Goal: Task Accomplishment & Management: Use online tool/utility

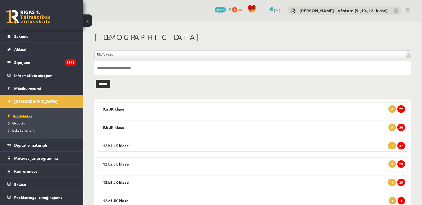
scroll to position [39, 0]
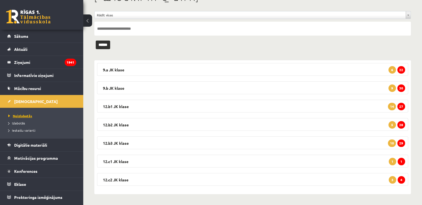
click at [39, 113] on link "Neizlabotās" at bounding box center [42, 115] width 69 height 5
click at [338, 162] on legend "12.c1 JK klase 1 1" at bounding box center [252, 161] width 311 height 13
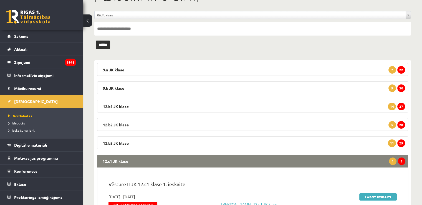
click at [372, 156] on legend "12.c1 JK klase 1 1" at bounding box center [252, 161] width 311 height 13
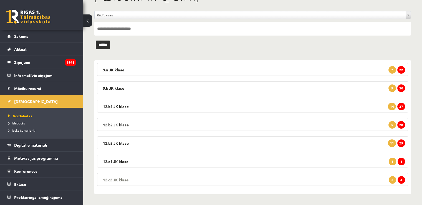
click at [374, 178] on legend "12.c2 JK klase 4 3" at bounding box center [252, 179] width 311 height 13
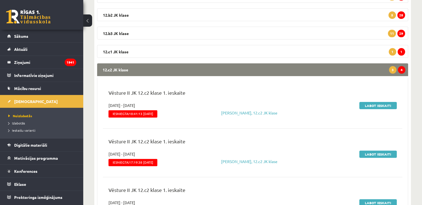
scroll to position [178, 0]
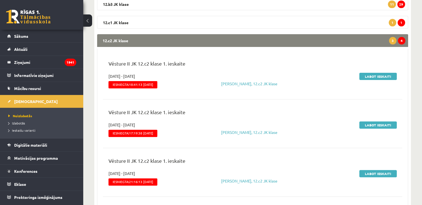
click at [207, 41] on legend "12.c2 JK klase 4 3" at bounding box center [252, 40] width 311 height 13
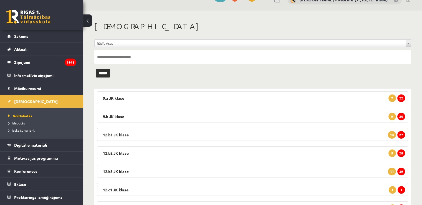
scroll to position [0, 0]
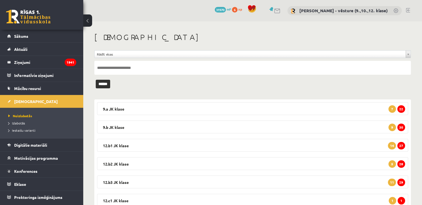
click at [152, 67] on input "text" at bounding box center [252, 68] width 317 height 14
paste input "*********"
type input "*********"
click at [96, 80] on input "******" at bounding box center [103, 84] width 14 height 9
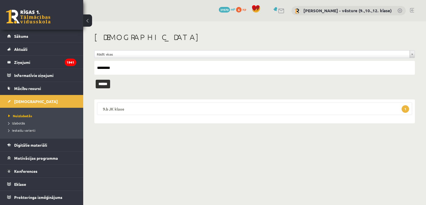
click at [207, 109] on legend "9.b JK klase 1" at bounding box center [254, 108] width 315 height 13
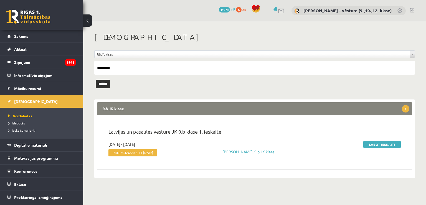
click at [295, 106] on legend "9.b JK klase 1" at bounding box center [254, 108] width 315 height 13
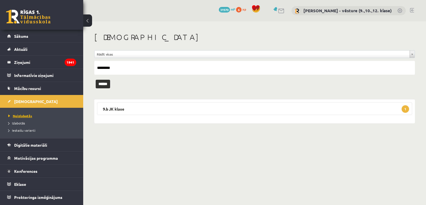
click at [27, 113] on link "Neizlabotās" at bounding box center [42, 115] width 69 height 5
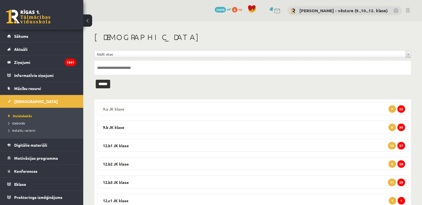
click at [145, 113] on legend "9.a JK klase 22 7" at bounding box center [252, 108] width 311 height 13
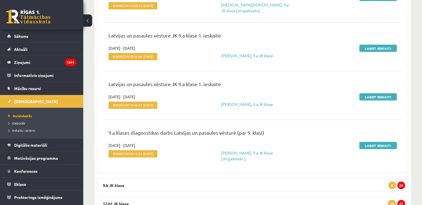
scroll to position [1471, 0]
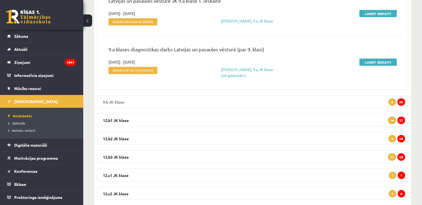
click at [378, 98] on legend "9.b JK klase 30 9" at bounding box center [252, 101] width 311 height 13
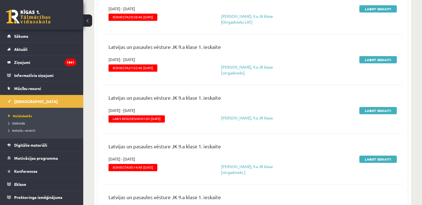
scroll to position [40, 0]
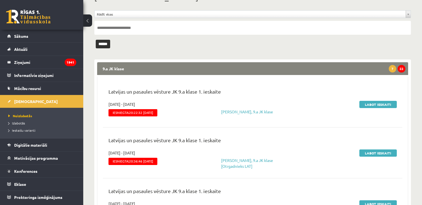
click at [394, 67] on span "7" at bounding box center [392, 68] width 7 height 7
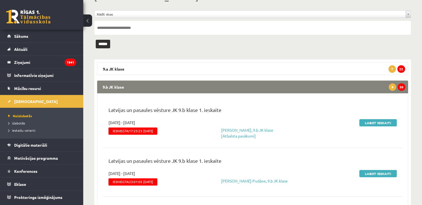
click at [111, 84] on legend "9.b JK klase 30 9" at bounding box center [252, 86] width 311 height 13
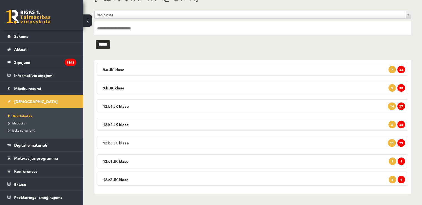
scroll to position [39, 0]
